Goal: Find specific page/section: Find specific page/section

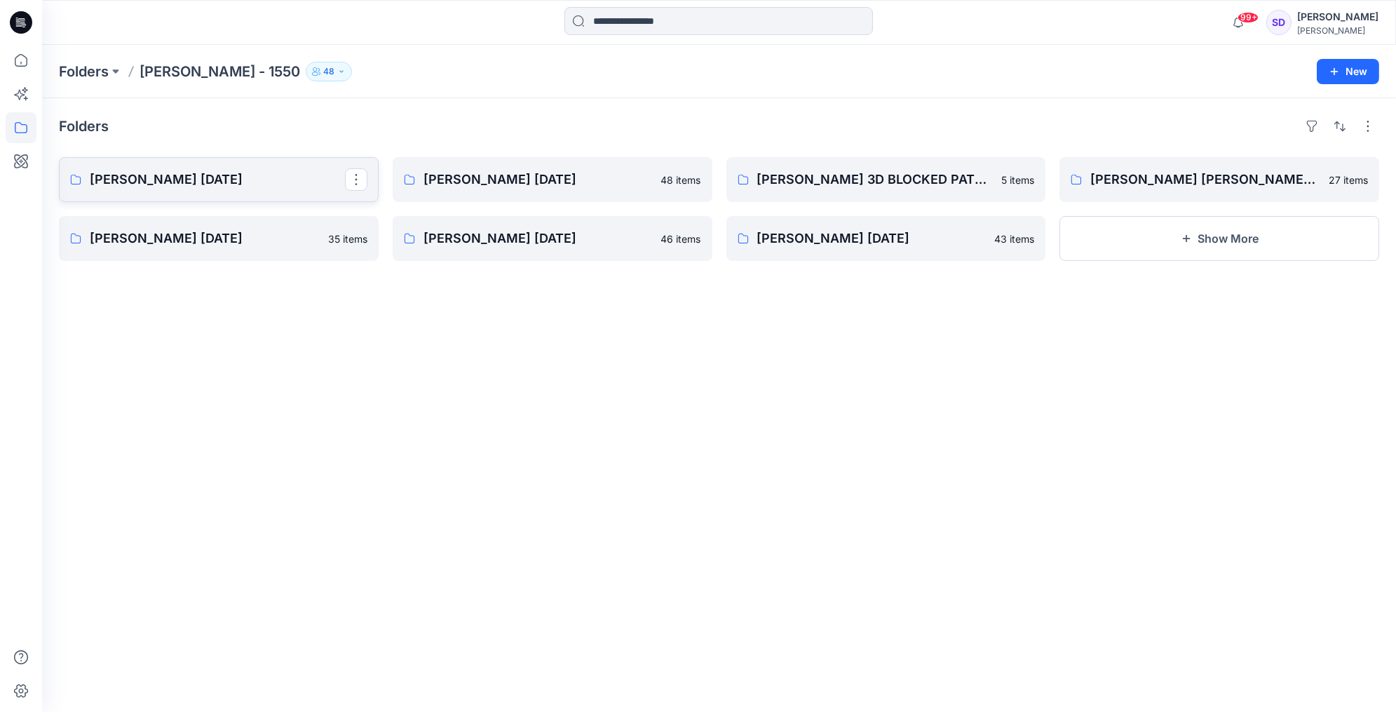
click at [149, 186] on p "[PERSON_NAME] [DATE]" at bounding box center [217, 180] width 255 height 20
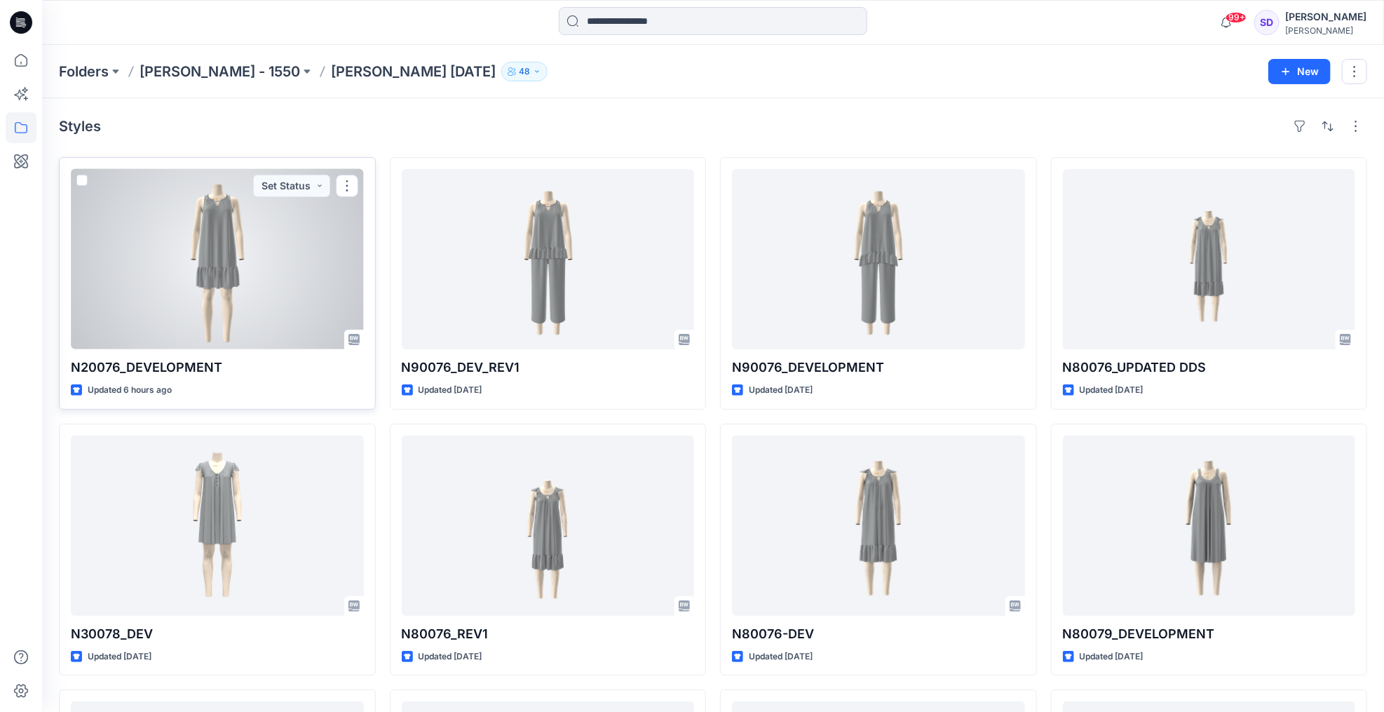
click at [222, 225] on div at bounding box center [217, 259] width 293 height 180
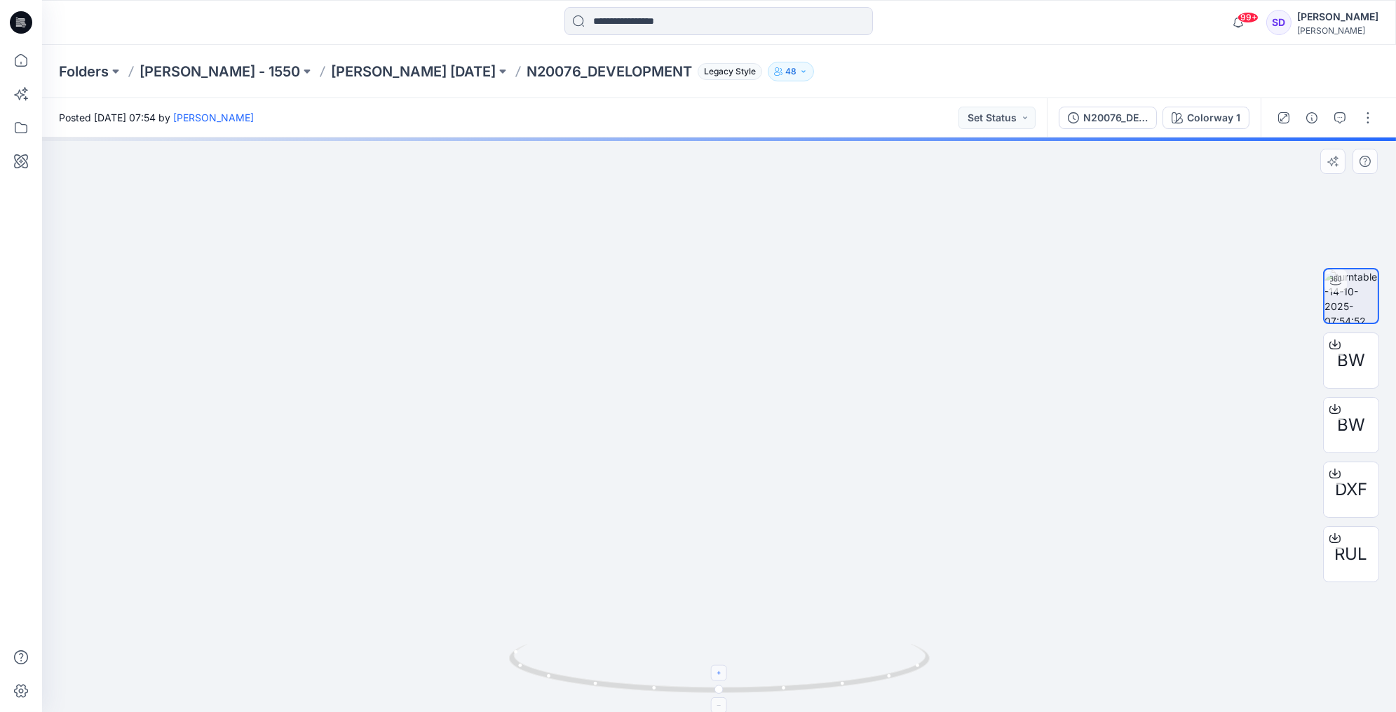
click at [719, 675] on icon at bounding box center [719, 673] width 8 height 8
drag, startPoint x: 774, startPoint y: 371, endPoint x: 774, endPoint y: 379, distance: 8.4
click at [774, 379] on img at bounding box center [719, 396] width 267 height 631
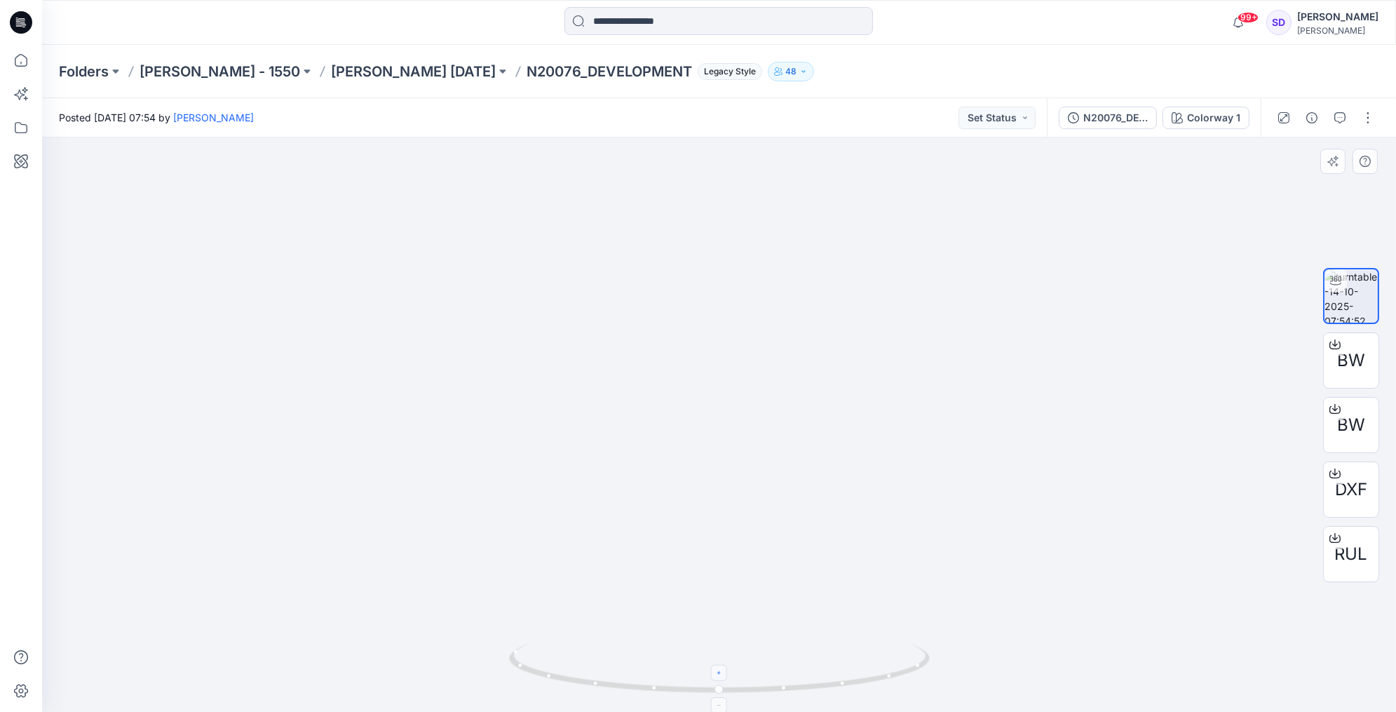
click at [720, 675] on icon at bounding box center [720, 673] width 4 height 4
drag, startPoint x: 722, startPoint y: 673, endPoint x: 780, endPoint y: 675, distance: 58.2
click at [780, 675] on icon at bounding box center [721, 670] width 424 height 53
click at [722, 707] on icon at bounding box center [719, 705] width 8 height 8
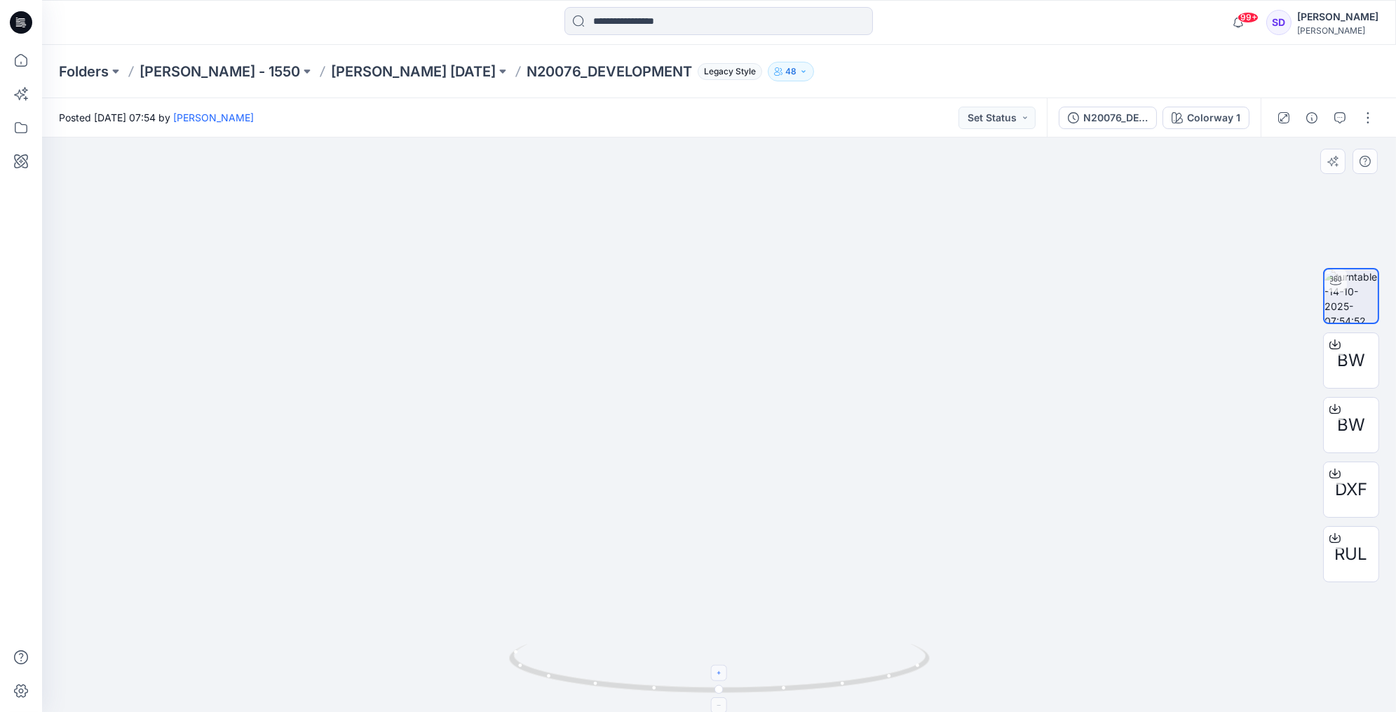
click at [722, 707] on icon at bounding box center [719, 705] width 8 height 8
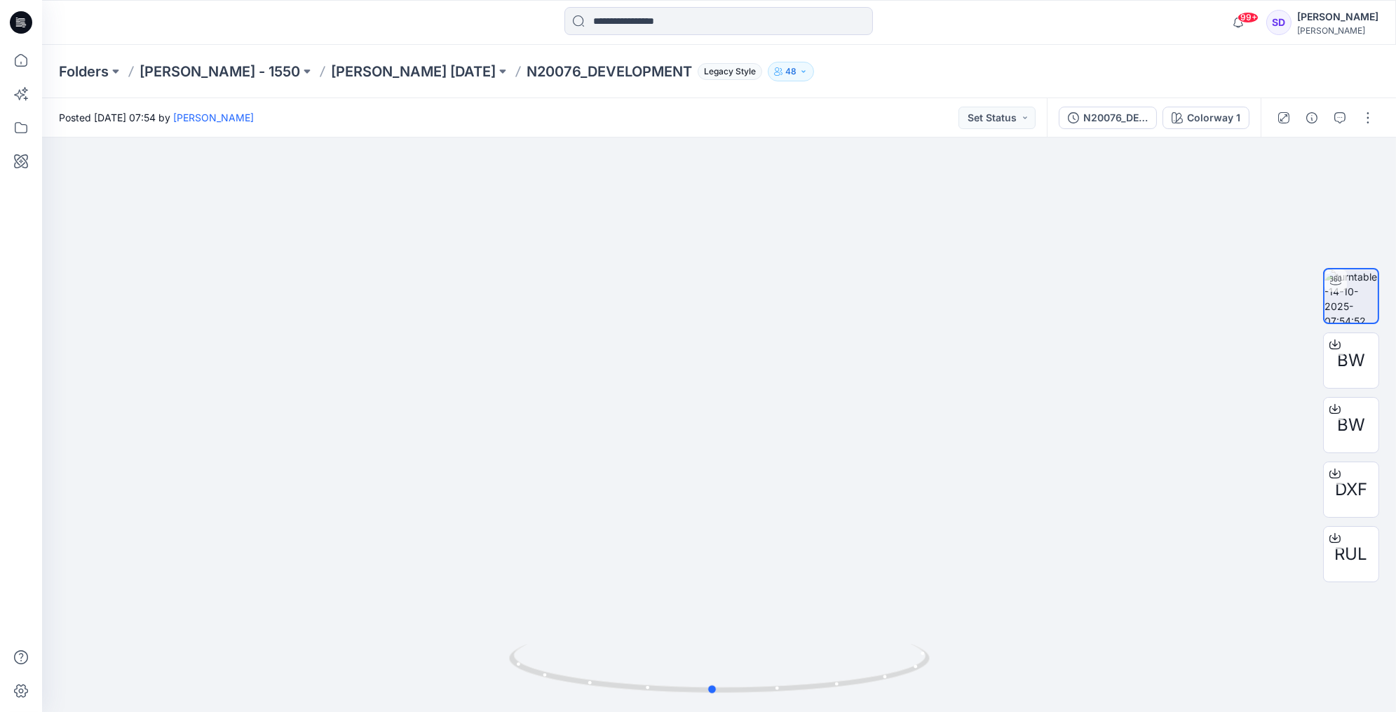
drag, startPoint x: 720, startPoint y: 690, endPoint x: 713, endPoint y: 720, distance: 30.1
click at [713, 711] on html "99+ Notifications [PERSON_NAME] shared N20076_DEVELOPMENT in [PERSON_NAME] [DAT…" at bounding box center [698, 356] width 1396 height 712
click at [920, 25] on div at bounding box center [719, 22] width 677 height 31
